Goal: Information Seeking & Learning: Learn about a topic

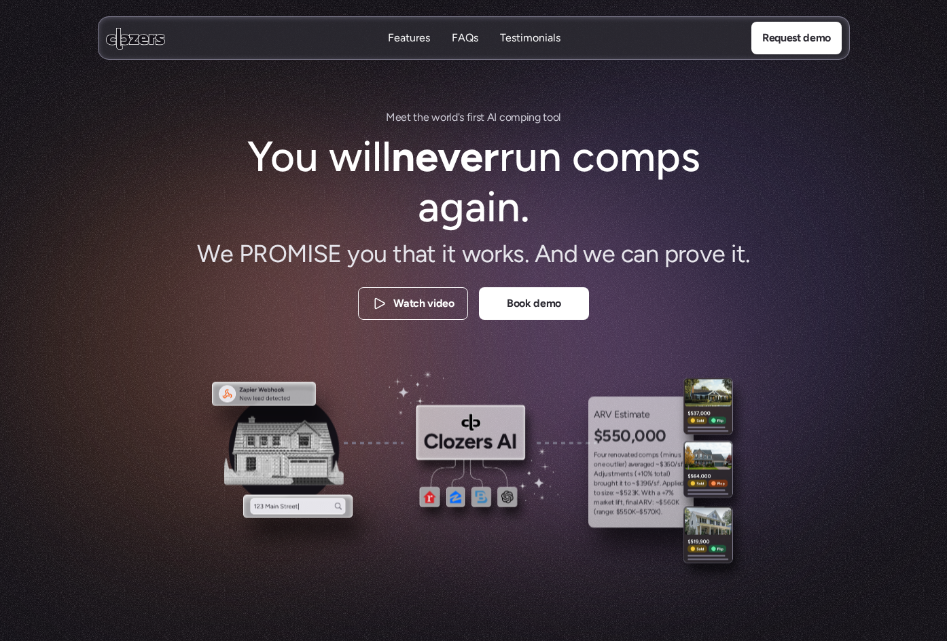
click at [412, 38] on p "Features" at bounding box center [408, 38] width 42 height 15
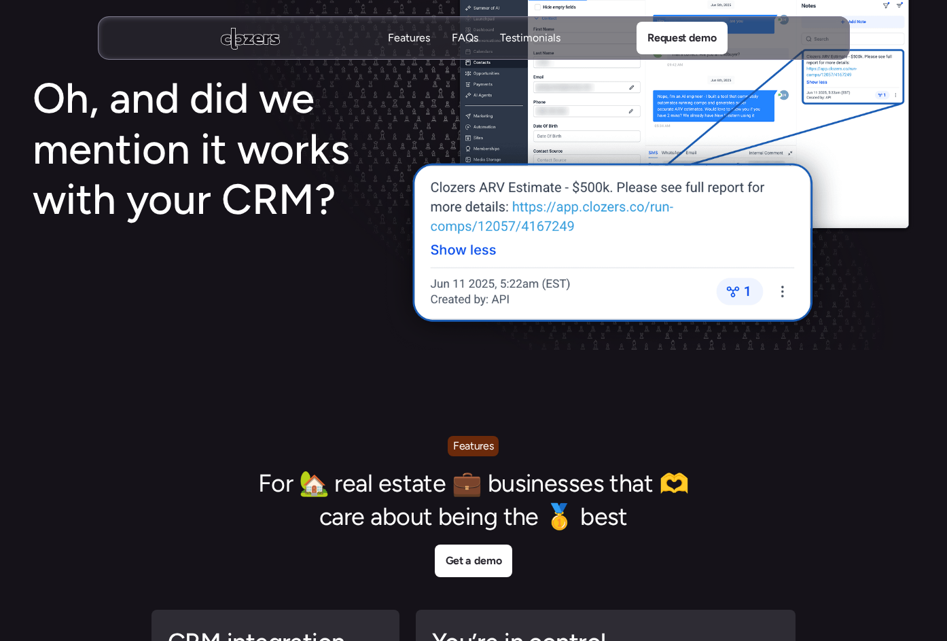
scroll to position [2633, 0]
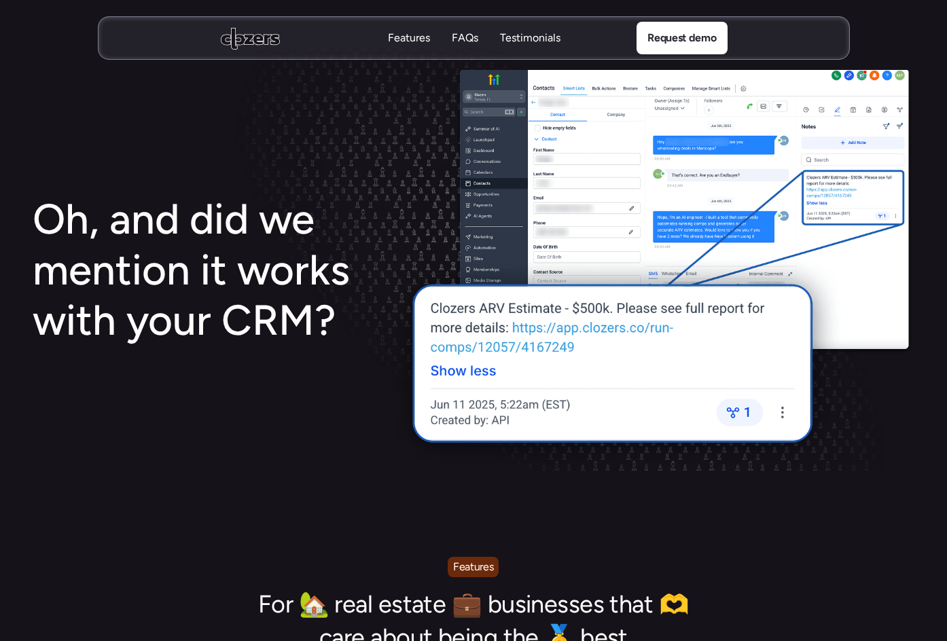
click at [463, 32] on p "FAQs" at bounding box center [464, 38] width 26 height 15
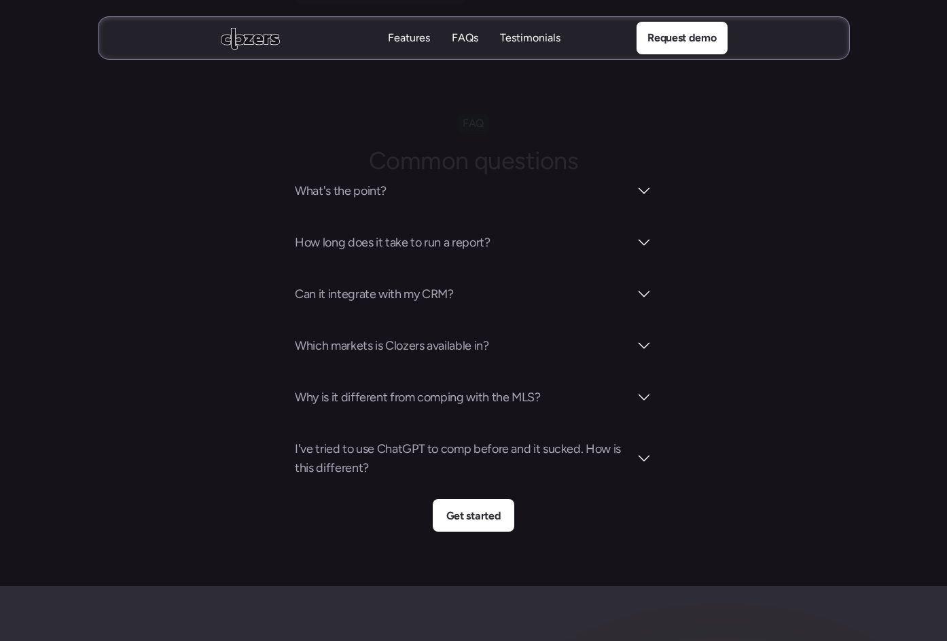
scroll to position [4753, 0]
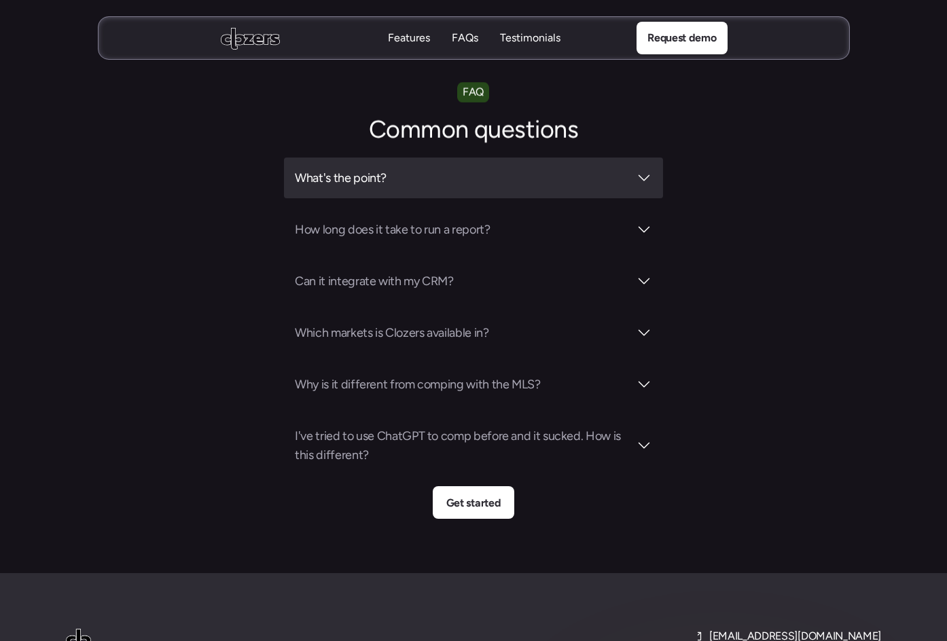
click at [651, 158] on div "What's the point?" at bounding box center [473, 178] width 379 height 41
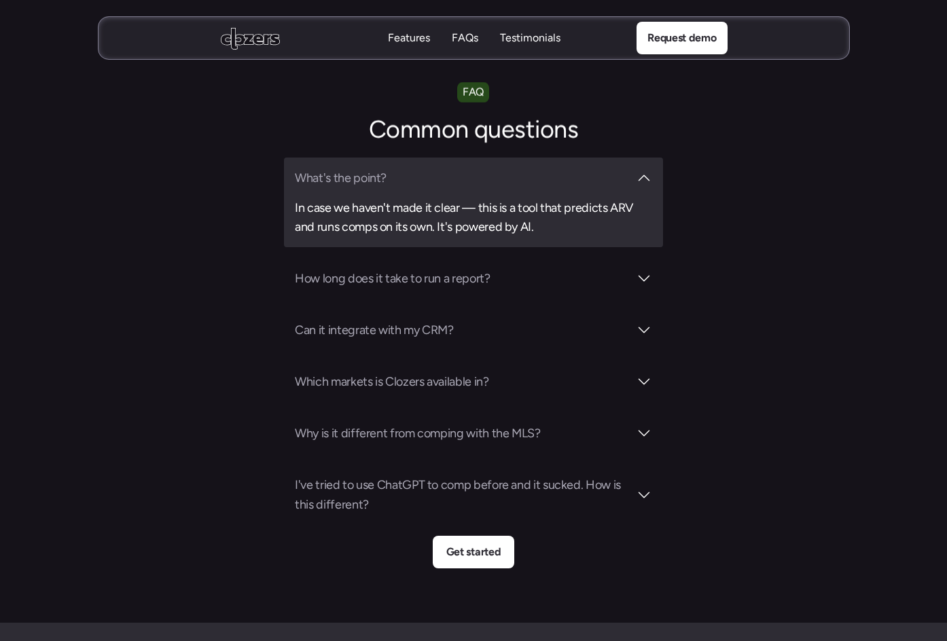
click at [760, 179] on section "FAQ Common questions What's the point? In case we haven't made it clear — this …" at bounding box center [473, 325] width 947 height 486
click at [697, 218] on section "FAQ Common questions What's the point? In case we haven't made it clear — this …" at bounding box center [473, 325] width 947 height 486
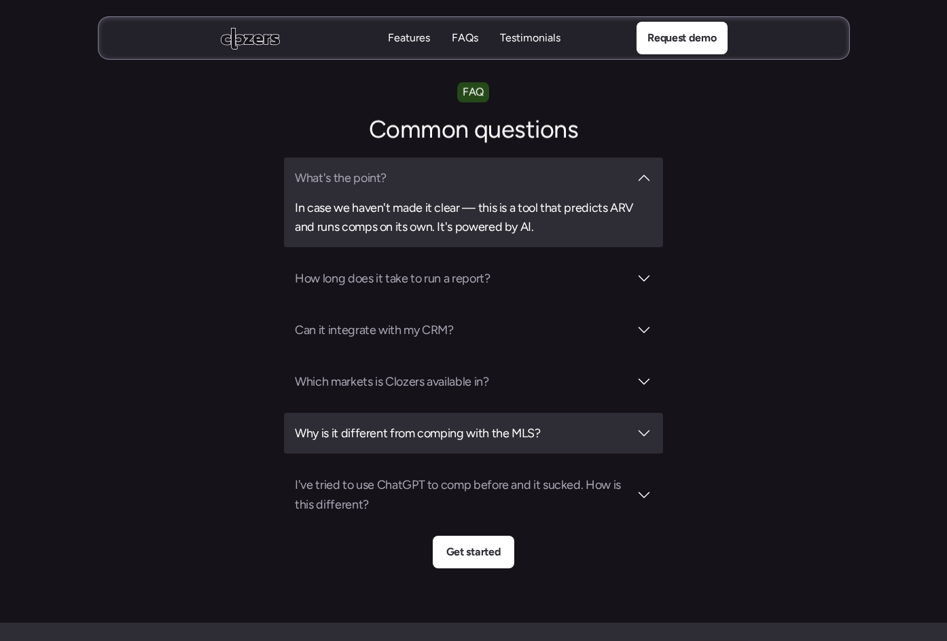
click at [648, 425] on div at bounding box center [644, 433] width 16 height 16
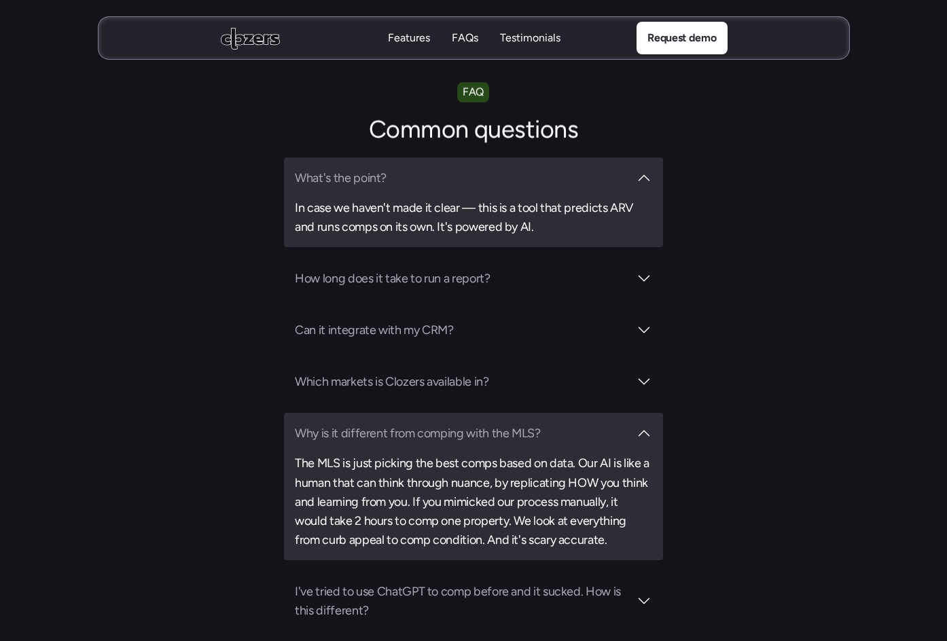
click at [648, 425] on div at bounding box center [644, 433] width 16 height 16
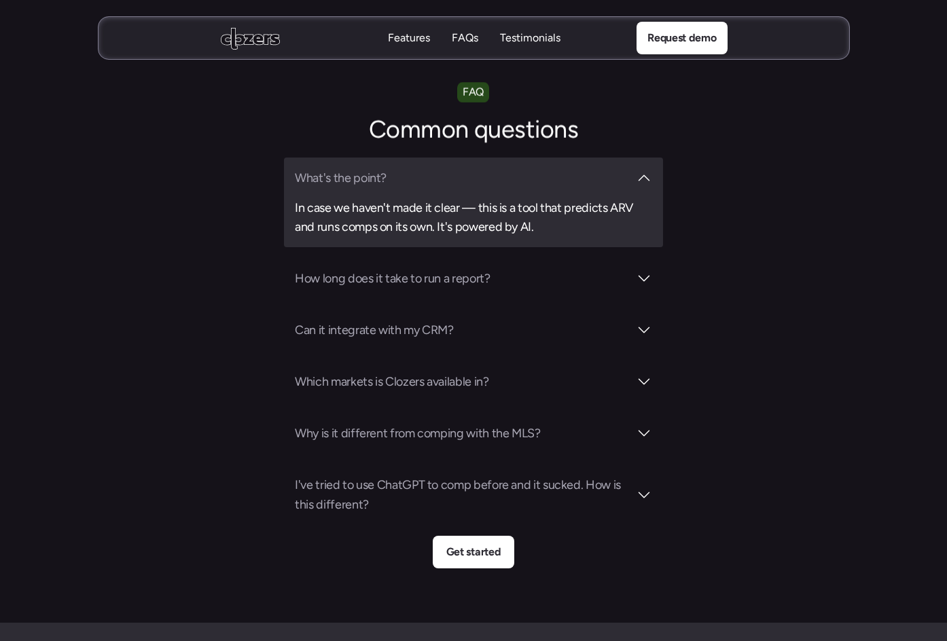
click at [645, 170] on div at bounding box center [644, 178] width 16 height 16
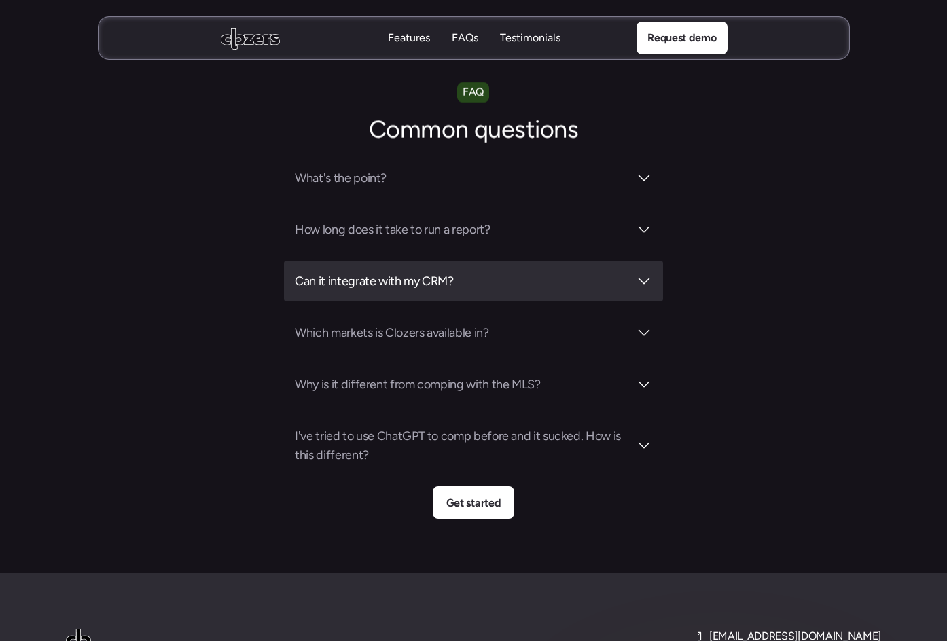
click at [653, 261] on div "Can it integrate with my CRM?" at bounding box center [473, 281] width 379 height 41
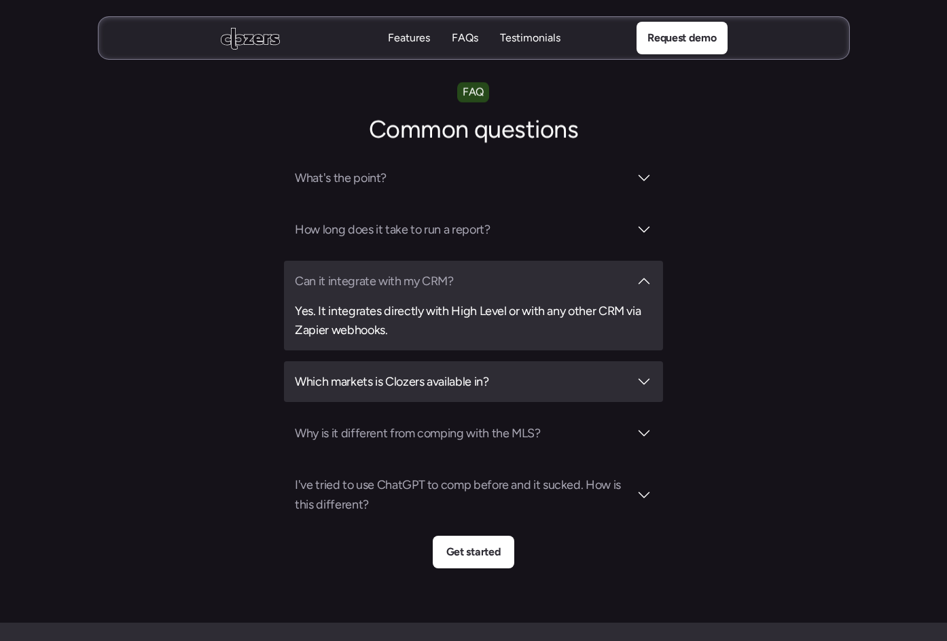
click at [653, 361] on div "Which markets is Clozers available in?" at bounding box center [473, 381] width 379 height 41
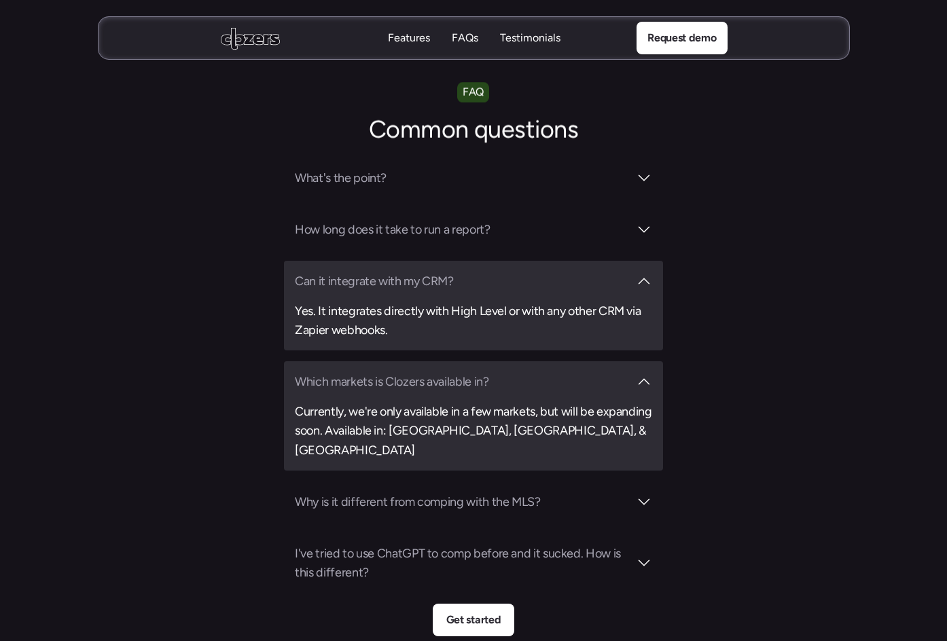
click at [644, 374] on div at bounding box center [644, 382] width 16 height 16
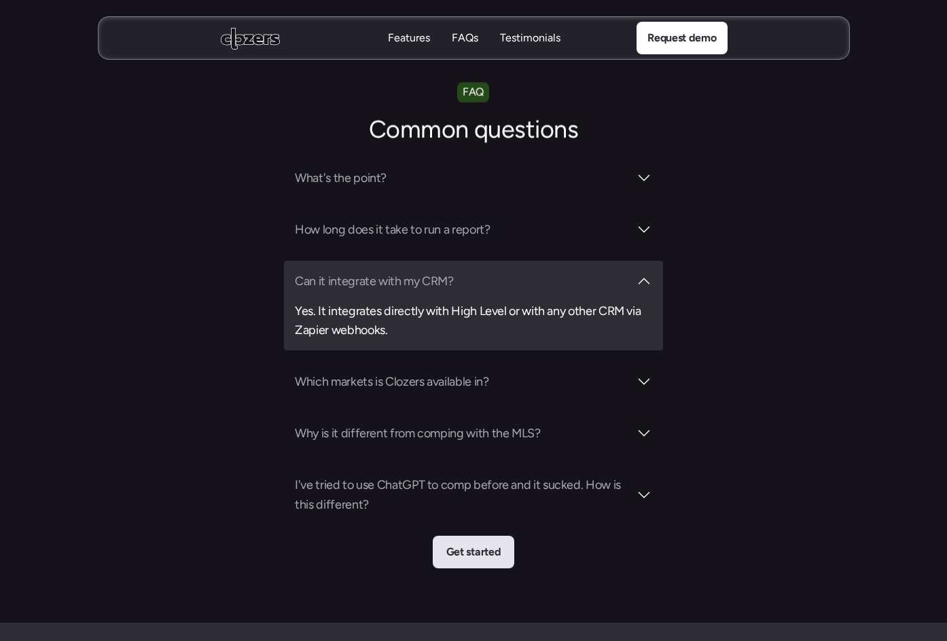
click at [486, 543] on p "Get started" at bounding box center [473, 552] width 54 height 18
